Goal: Information Seeking & Learning: Learn about a topic

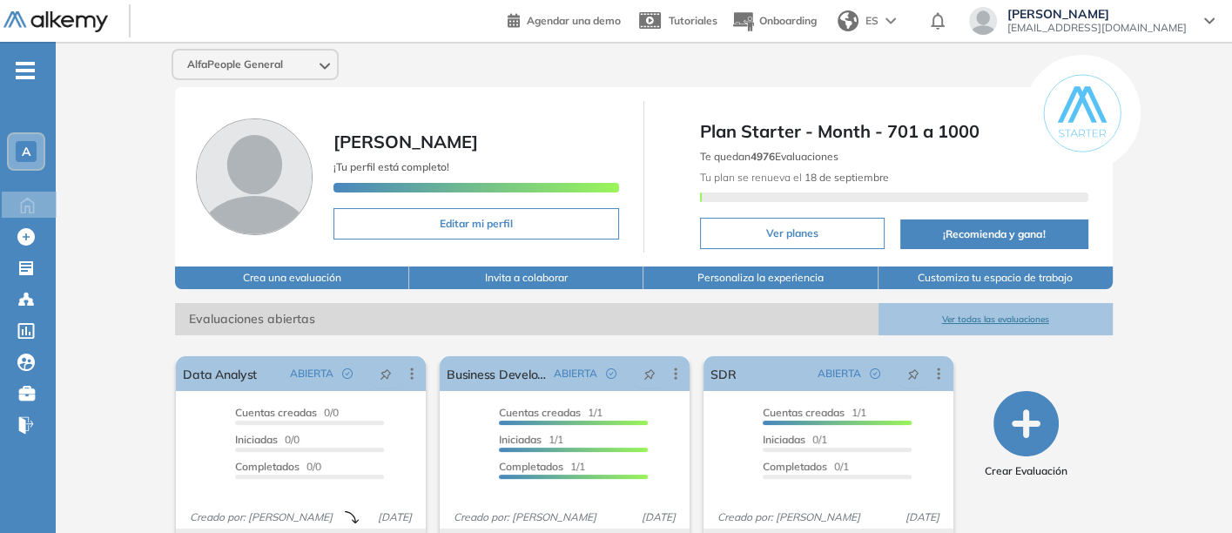
click at [995, 314] on button "Ver todas las evaluaciones" at bounding box center [996, 319] width 234 height 32
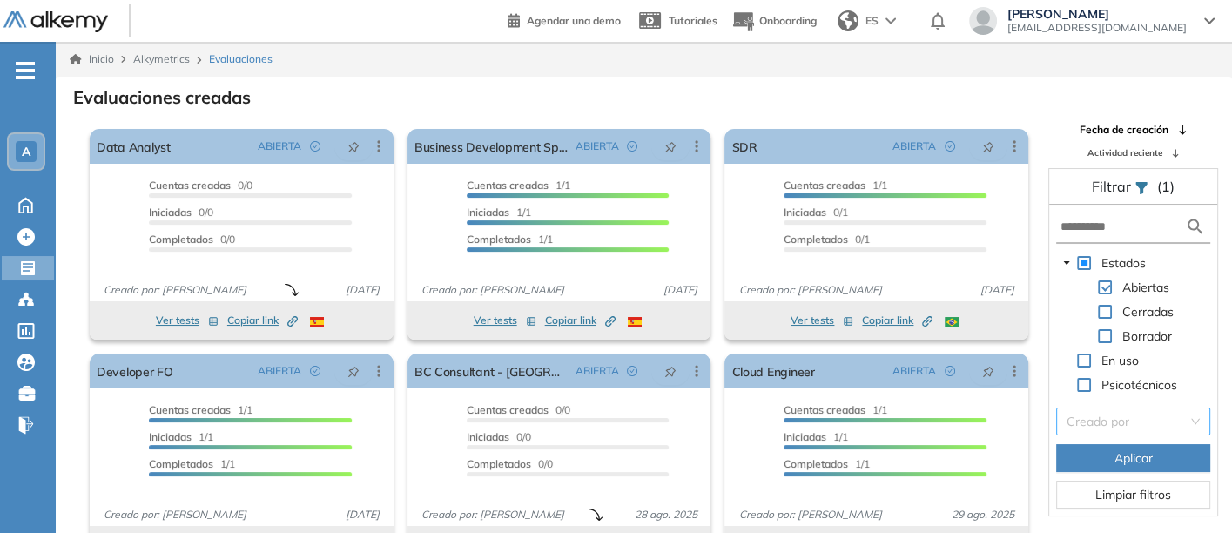
click at [1086, 416] on input "search" at bounding box center [1127, 421] width 121 height 26
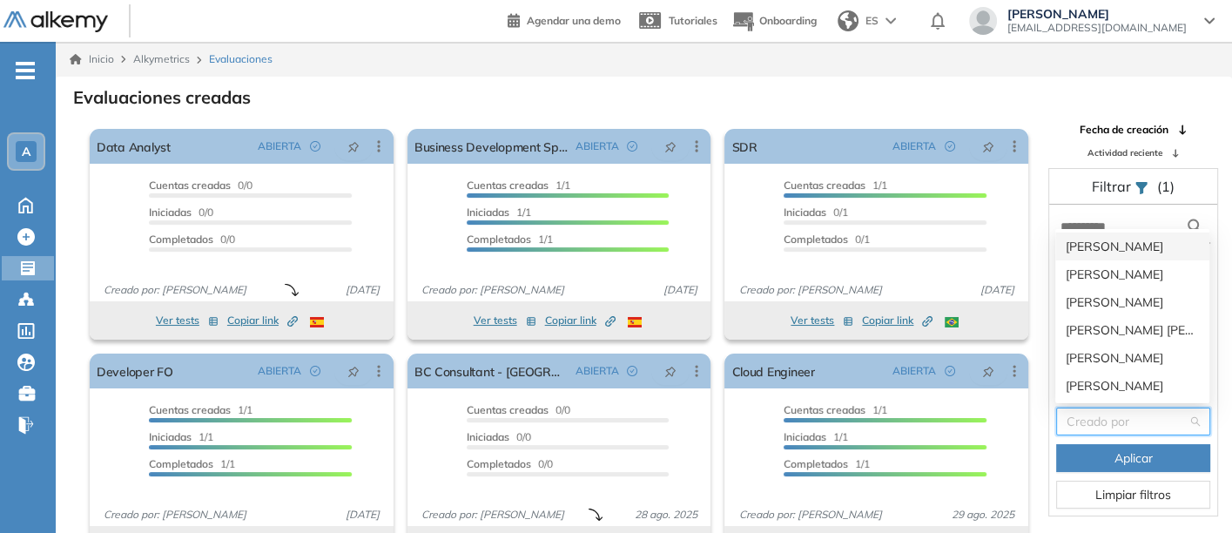
click at [1088, 423] on input "search" at bounding box center [1127, 421] width 121 height 26
click at [1095, 294] on div "[PERSON_NAME]" at bounding box center [1132, 302] width 133 height 19
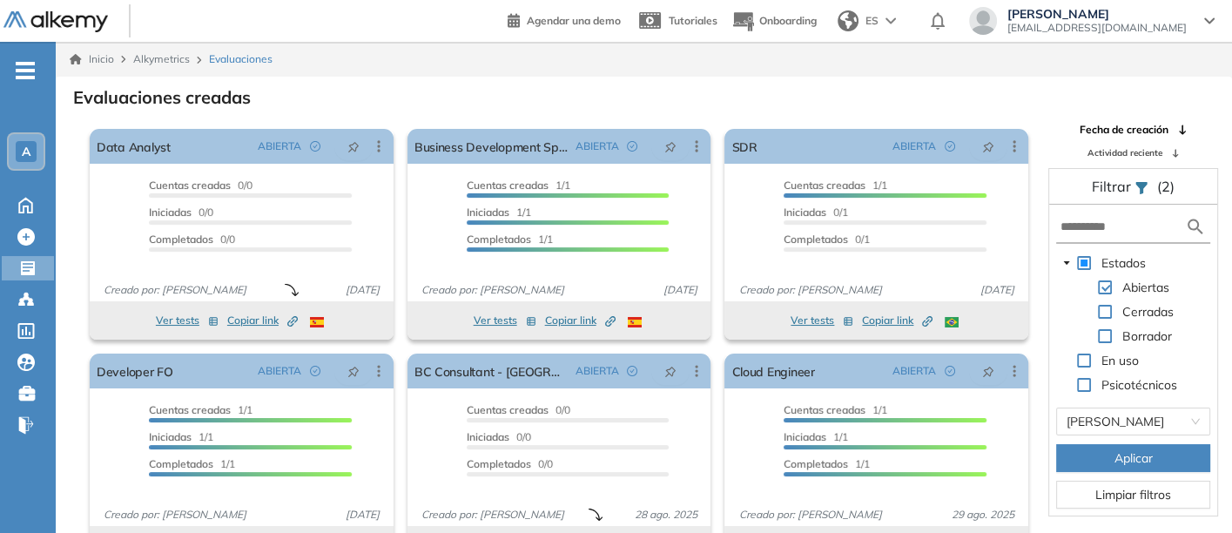
click at [1136, 455] on span "Aplicar" at bounding box center [1134, 458] width 38 height 19
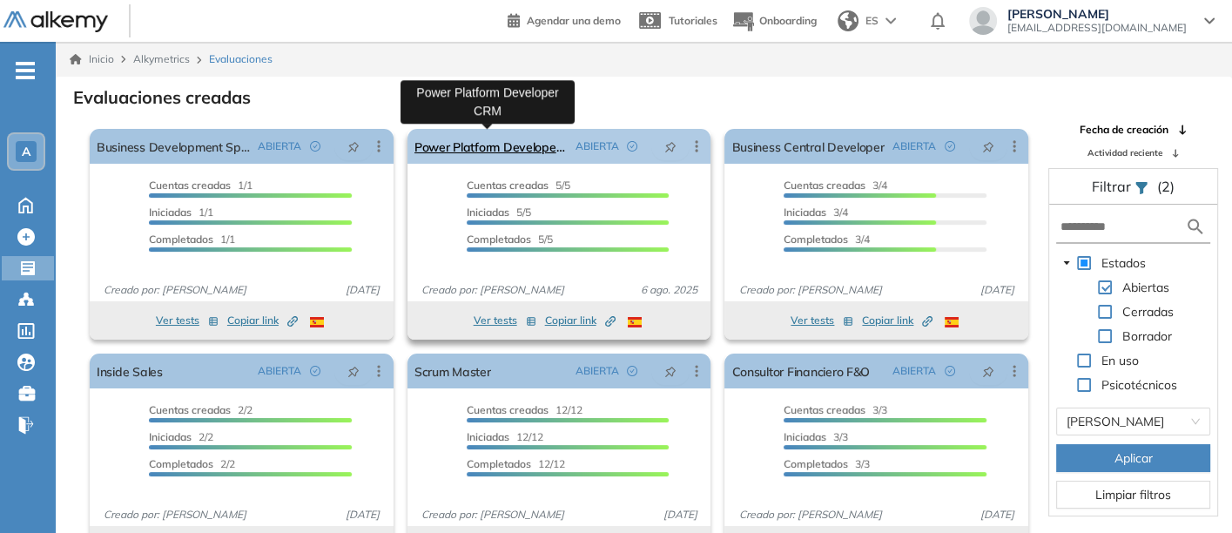
click at [455, 136] on link "Power Platform Developer CRM" at bounding box center [492, 146] width 154 height 35
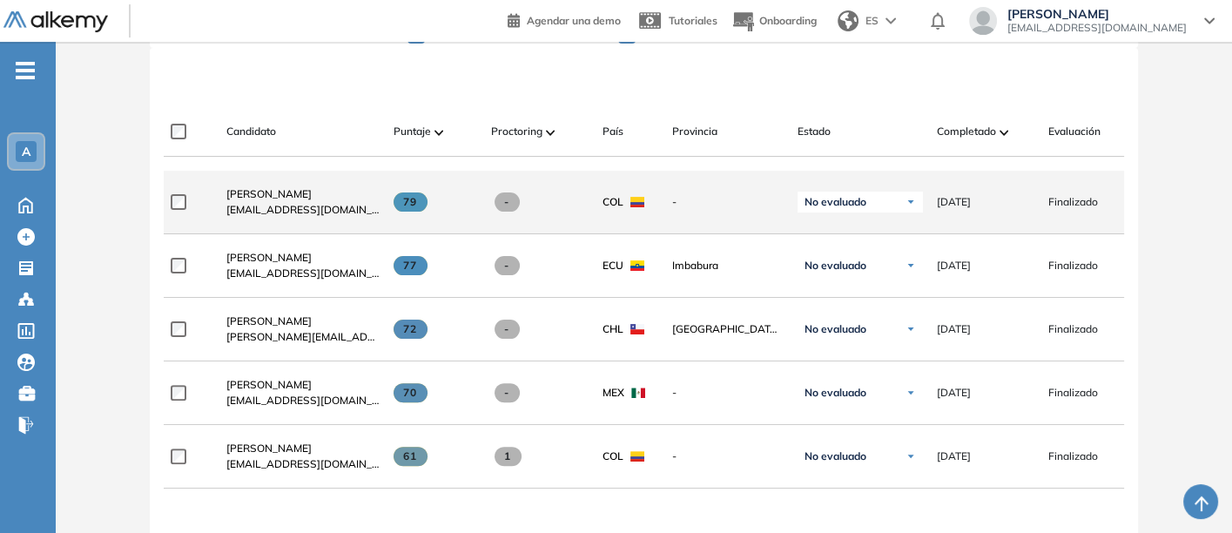
scroll to position [580, 0]
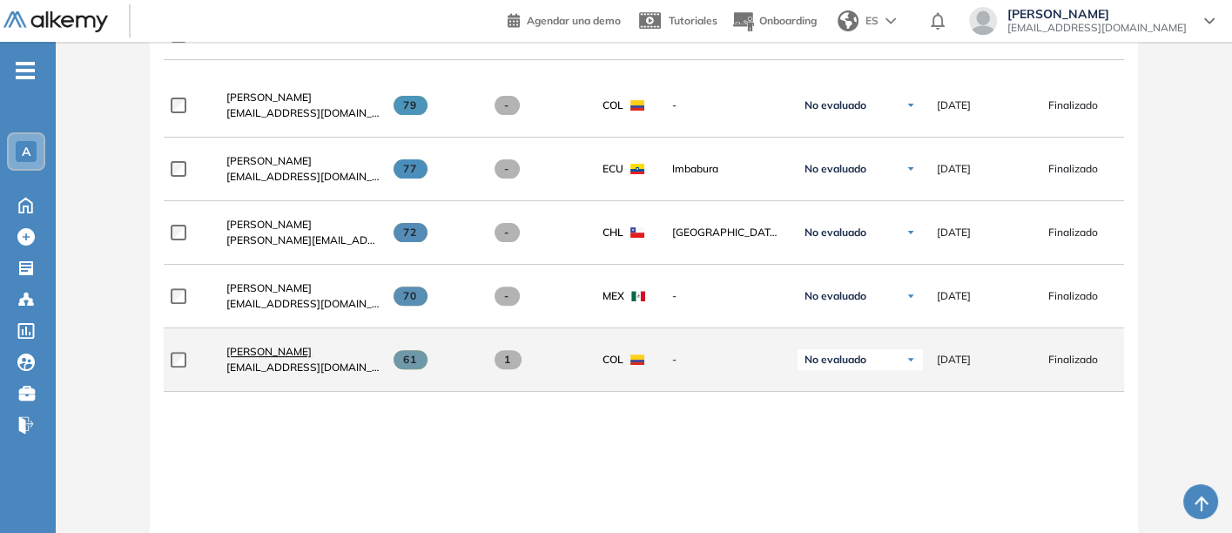
click at [249, 348] on span "[PERSON_NAME]" at bounding box center [268, 351] width 85 height 13
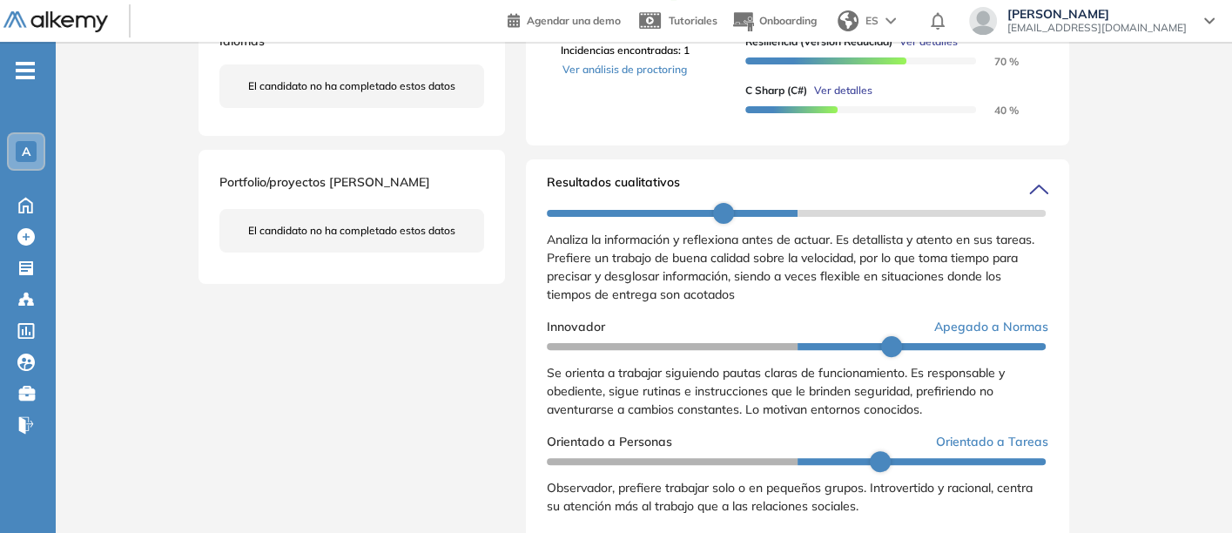
scroll to position [580, 0]
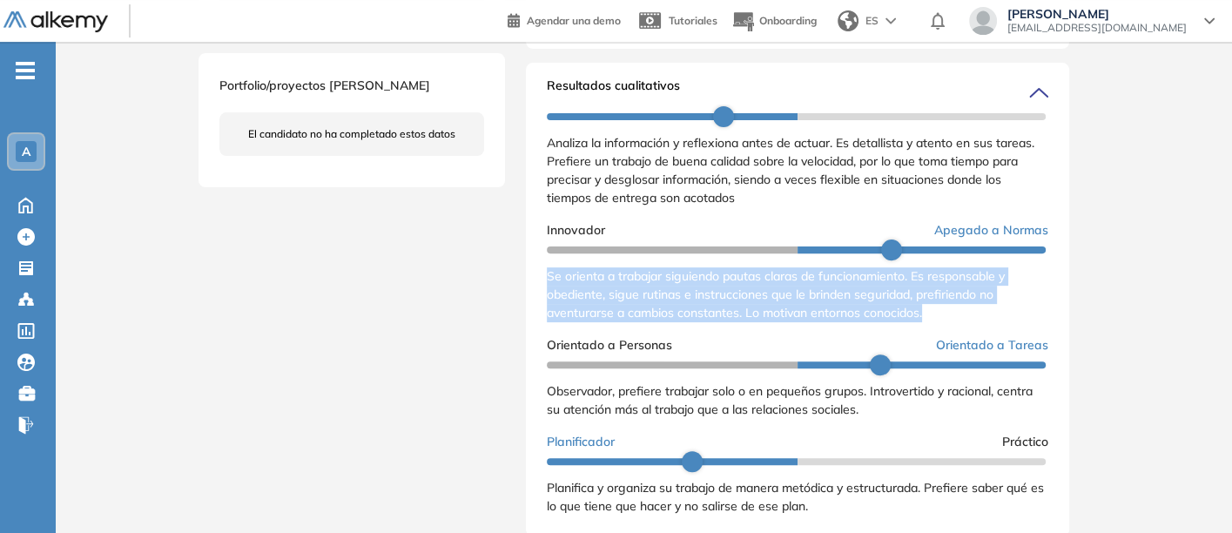
drag, startPoint x: 545, startPoint y: 293, endPoint x: 959, endPoint y: 326, distance: 414.9
click at [959, 322] on div "Se orienta a trabajar siguiendo pautas claras de funcionamiento. Es responsable…" at bounding box center [798, 294] width 502 height 55
copy span "Se orienta a trabajar siguiendo pautas claras de funcionamiento. Es responsable…"
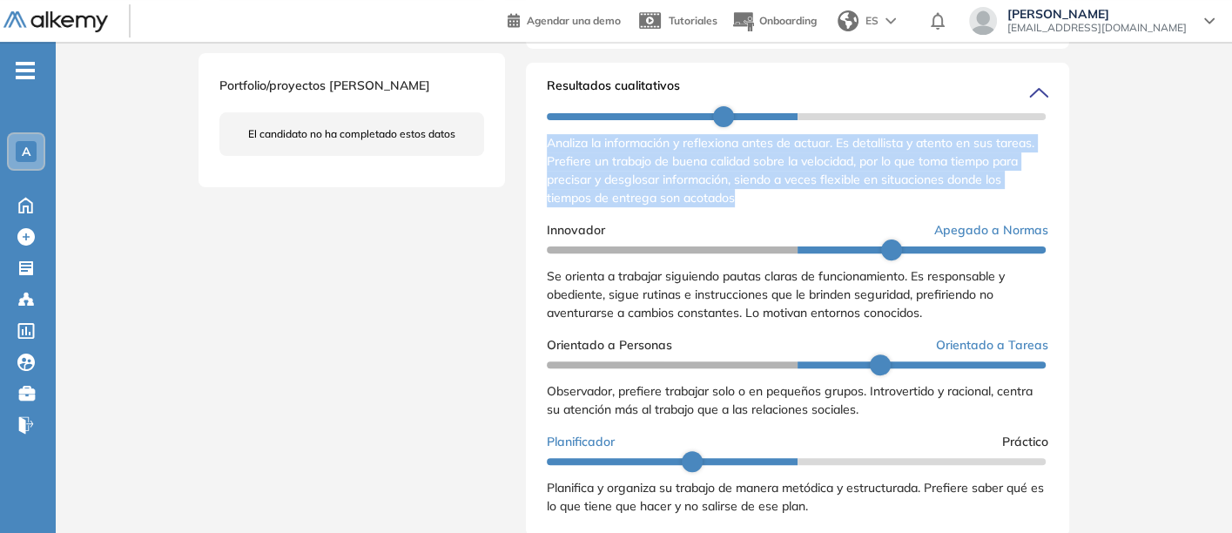
drag, startPoint x: 544, startPoint y: 158, endPoint x: 751, endPoint y: 213, distance: 213.6
click at [751, 213] on div "Resultados cualitativos Personalidad Alkemy - INAP Reporte cualitativo Reporte …" at bounding box center [797, 300] width 543 height 474
copy span "Analiza la información y reflexiona antes de actuar. Es detallista y atento en …"
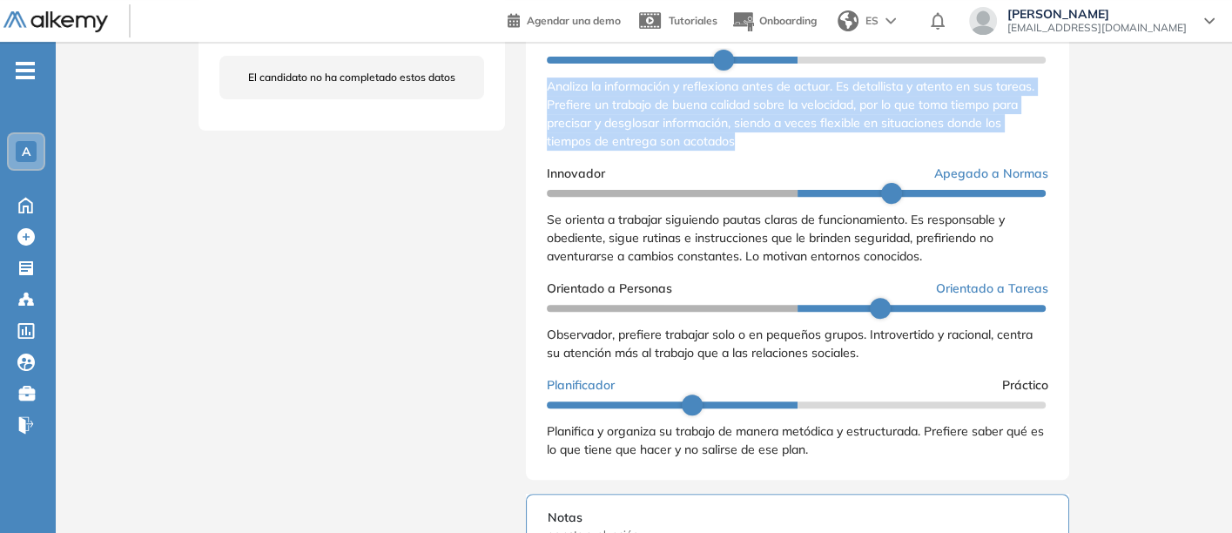
scroll to position [677, 0]
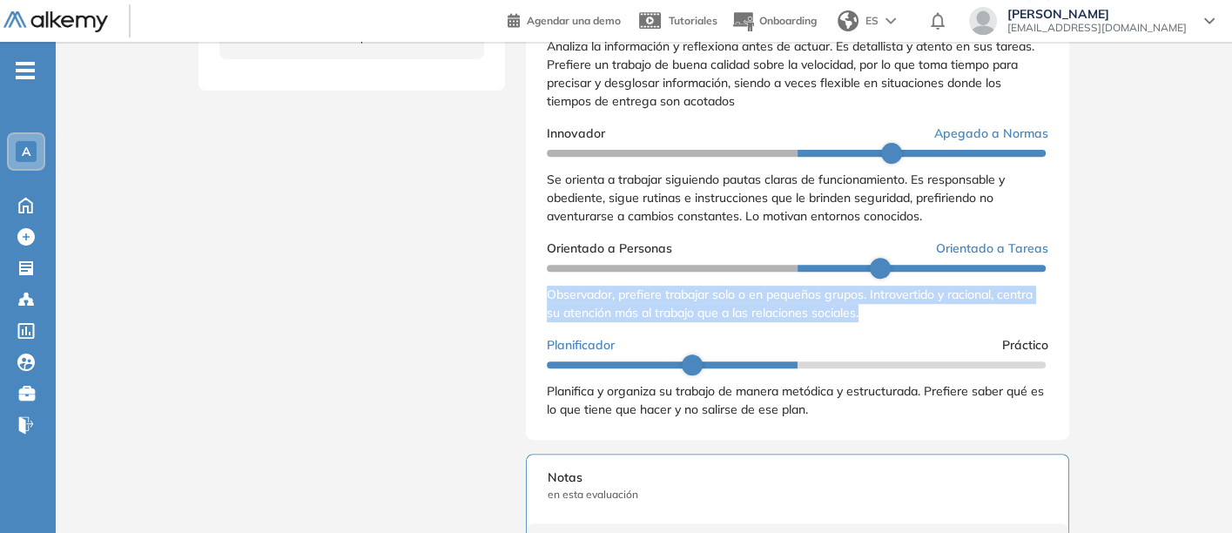
drag, startPoint x: 547, startPoint y: 306, endPoint x: 870, endPoint y: 328, distance: 323.9
click at [870, 322] on div "Observador, prefiere trabajar solo o en pequeños grupos. Introvertido y raciona…" at bounding box center [798, 304] width 502 height 37
copy span "Observador, prefiere trabajar solo o en pequeños grupos. Introvertido y raciona…"
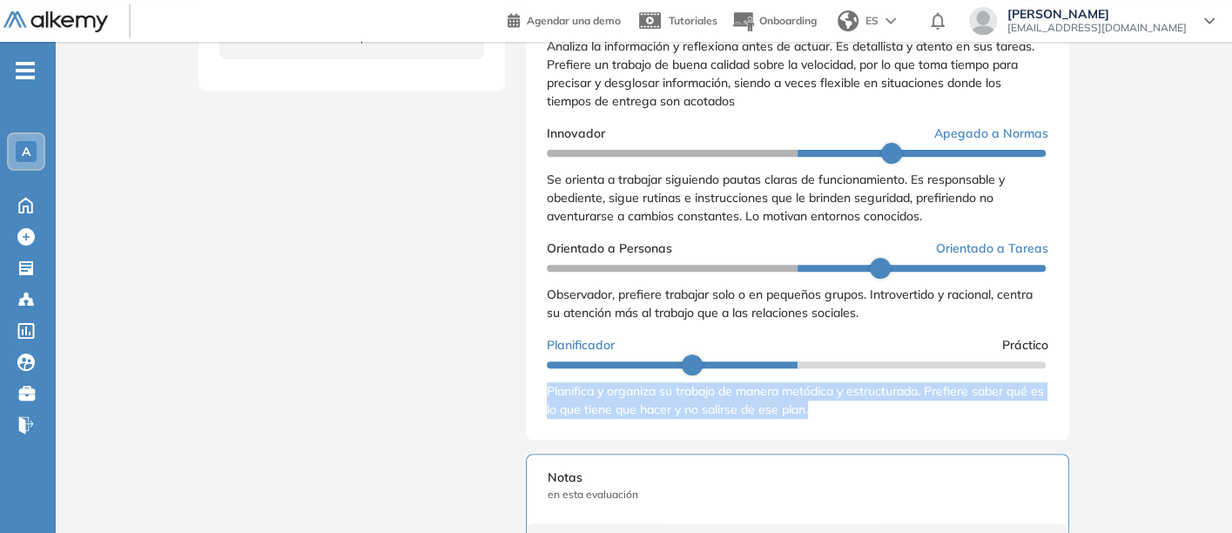
drag, startPoint x: 543, startPoint y: 404, endPoint x: 828, endPoint y: 434, distance: 286.3
click at [828, 434] on div "Resultados cualitativos Personalidad Alkemy - INAP Reporte cualitativo Reporte …" at bounding box center [797, 203] width 543 height 474
copy span "Planifica y organiza su trabajo de manera metódica y estructurada. Prefiere sab…"
